Goal: Download file/media

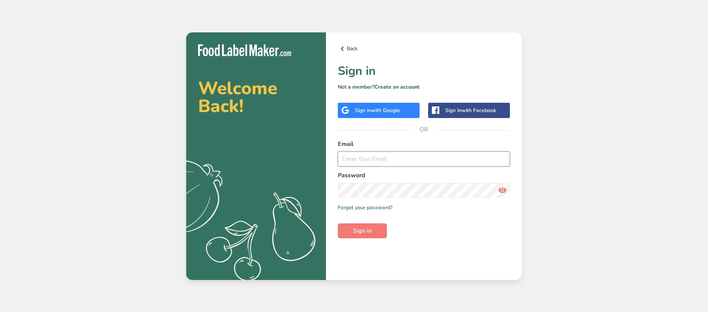
click at [375, 158] on input "email" at bounding box center [424, 158] width 172 height 15
type input "admin@test.com"
click at [338, 223] on button "Sign in" at bounding box center [362, 230] width 49 height 15
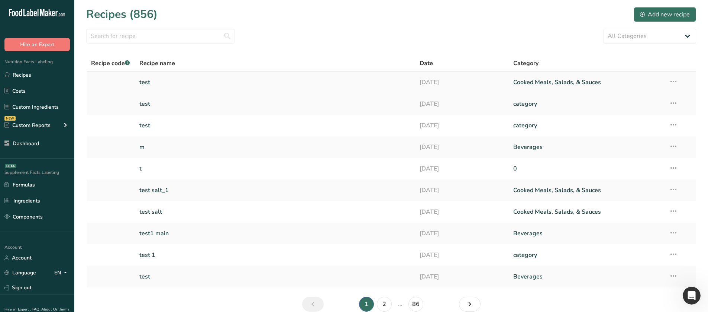
click at [156, 78] on link "test" at bounding box center [275, 82] width 272 height 16
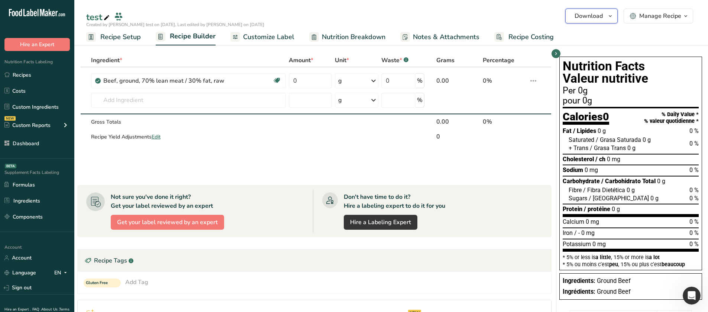
click at [600, 16] on span "Download" at bounding box center [589, 16] width 28 height 9
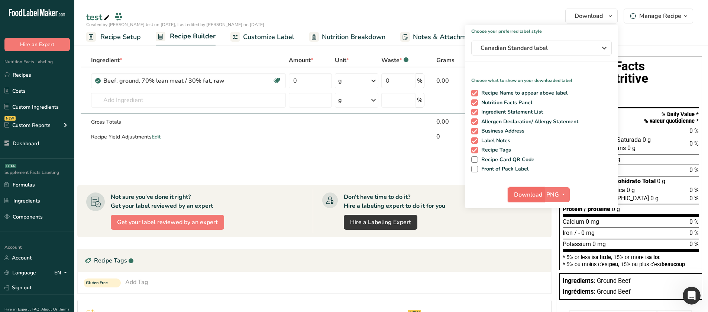
click at [537, 195] on span "Download" at bounding box center [528, 194] width 28 height 9
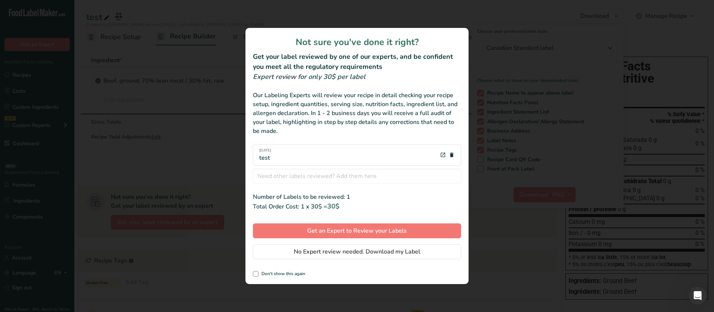
click at [513, 92] on div "review labels modal" at bounding box center [357, 156] width 714 height 312
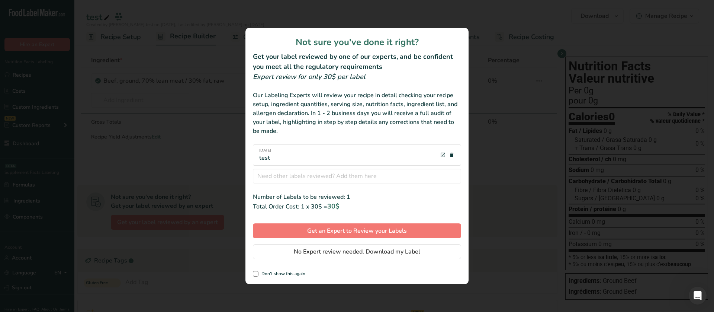
click at [488, 49] on div "review labels modal" at bounding box center [357, 156] width 714 height 312
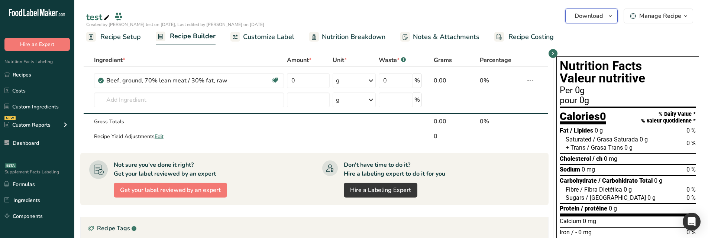
click at [574, 14] on button "Download" at bounding box center [591, 16] width 52 height 15
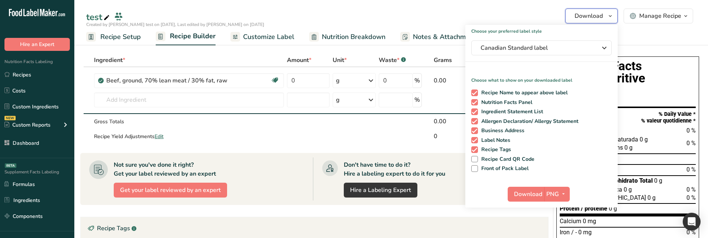
click at [584, 19] on span "Download" at bounding box center [589, 16] width 28 height 9
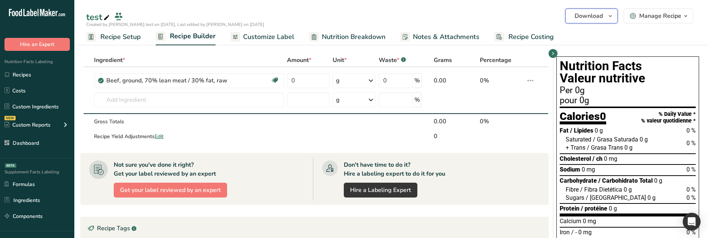
click at [584, 19] on span "Download" at bounding box center [589, 16] width 28 height 9
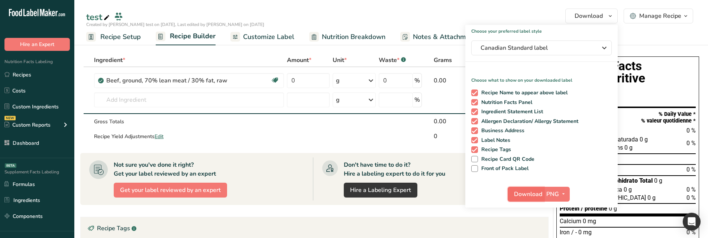
click at [526, 195] on span "Download" at bounding box center [528, 194] width 28 height 9
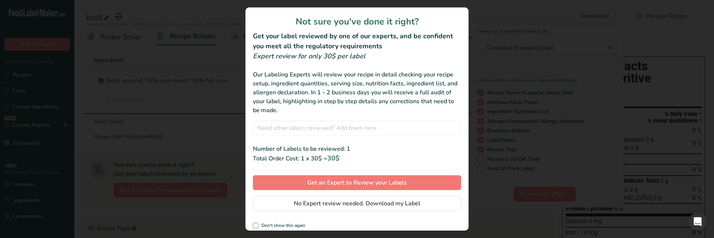
drag, startPoint x: 291, startPoint y: 16, endPoint x: 424, endPoint y: 21, distance: 132.8
click at [424, 21] on h1 "Not sure you've done it right?" at bounding box center [357, 21] width 208 height 13
copy h1 "Not sure you've done it right?"
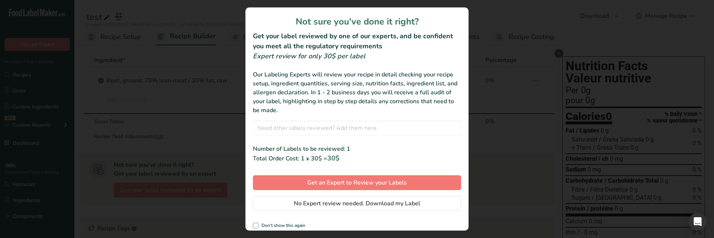
scroll to position [5, 0]
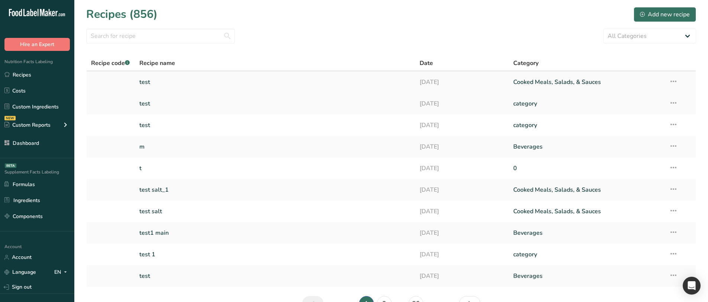
click at [142, 82] on link "test" at bounding box center [275, 82] width 272 height 16
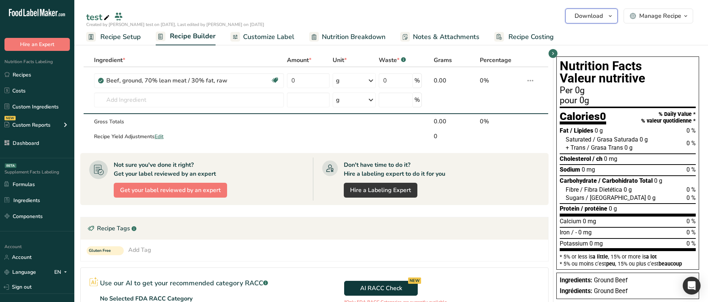
click at [598, 14] on span "Download" at bounding box center [589, 16] width 28 height 9
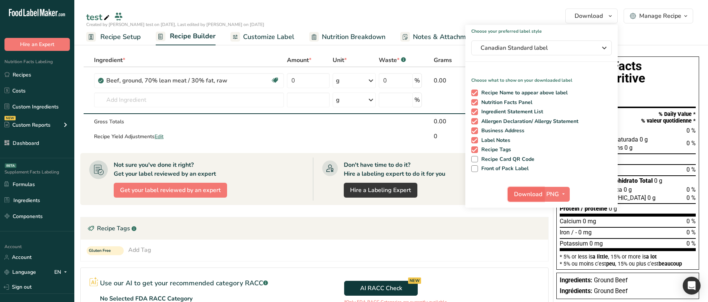
click at [516, 182] on span "Download" at bounding box center [528, 194] width 28 height 9
